Goal: Task Accomplishment & Management: Manage account settings

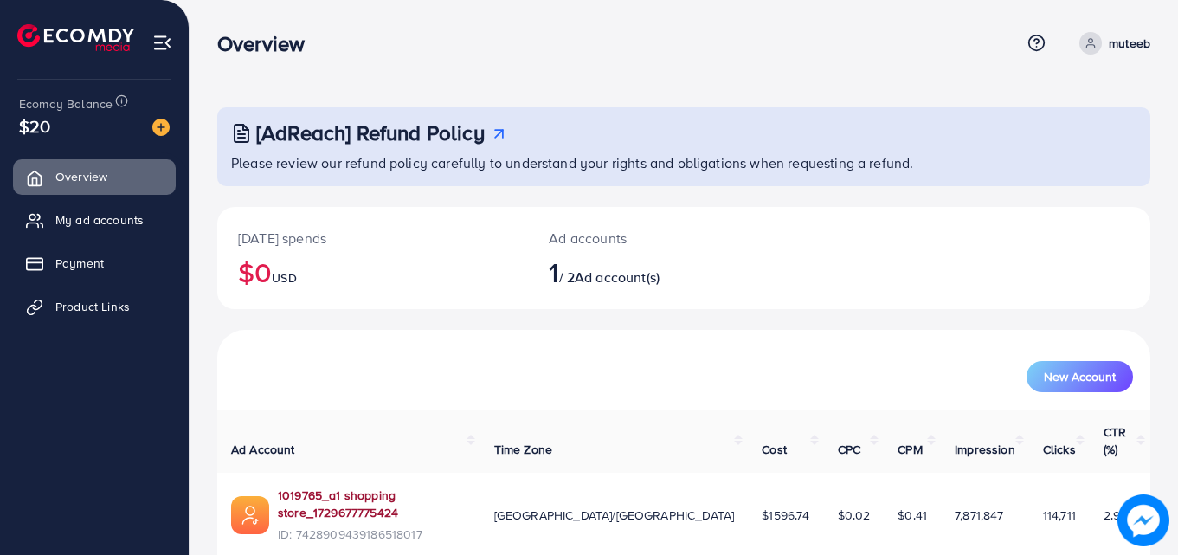
click at [333, 486] on link "1019765_a1 shopping store_1729677775424" at bounding box center [372, 503] width 189 height 35
click at [52, 232] on link "My ad accounts" at bounding box center [94, 219] width 163 height 35
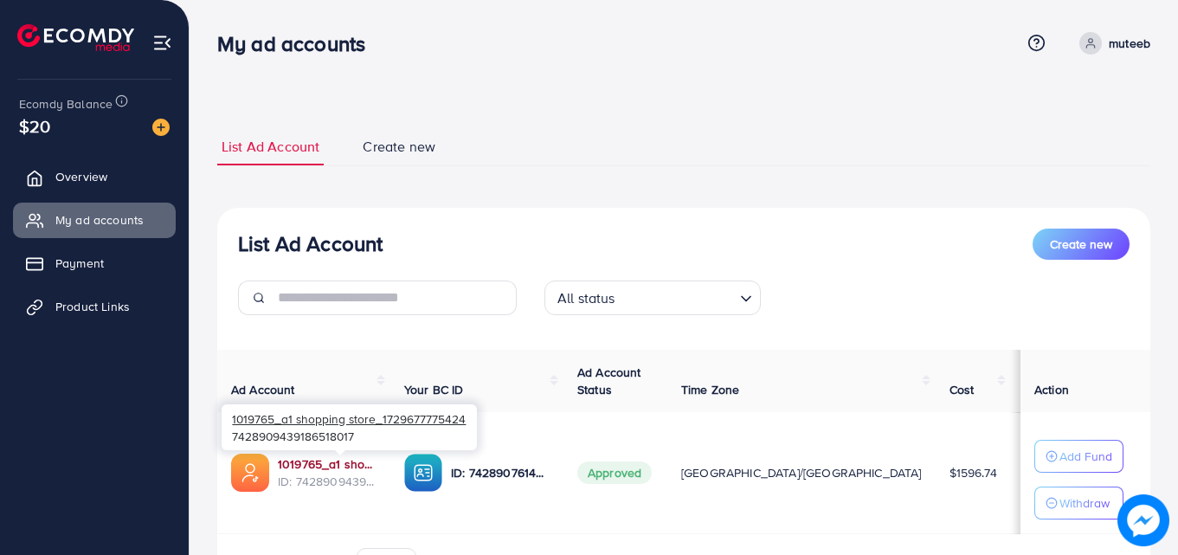
click at [340, 462] on link "1019765_a1 shopping store_1729677775424" at bounding box center [327, 463] width 99 height 17
